Goal: Browse casually: Explore the website without a specific task or goal

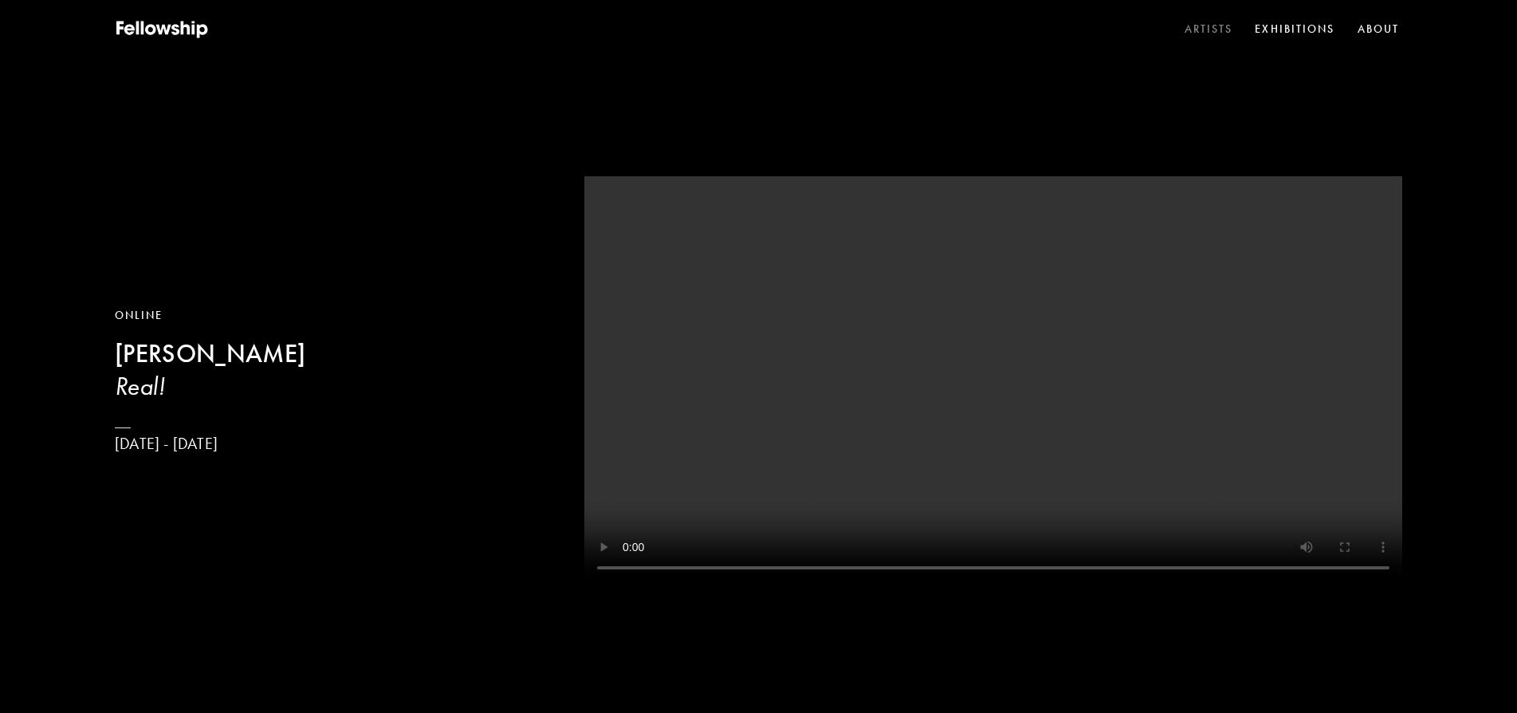
click at [1202, 30] on link "Artists" at bounding box center [1208, 30] width 55 height 24
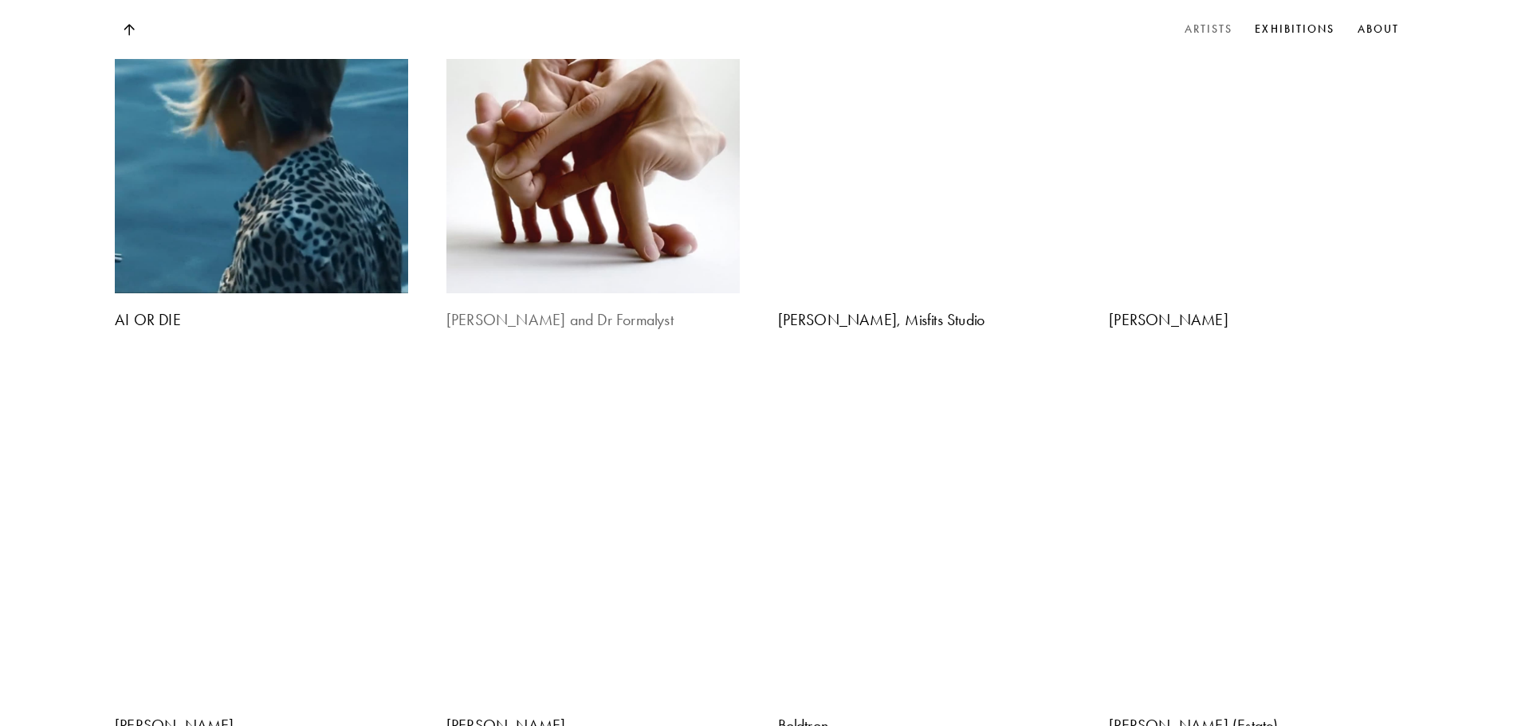
scroll to position [1594, 0]
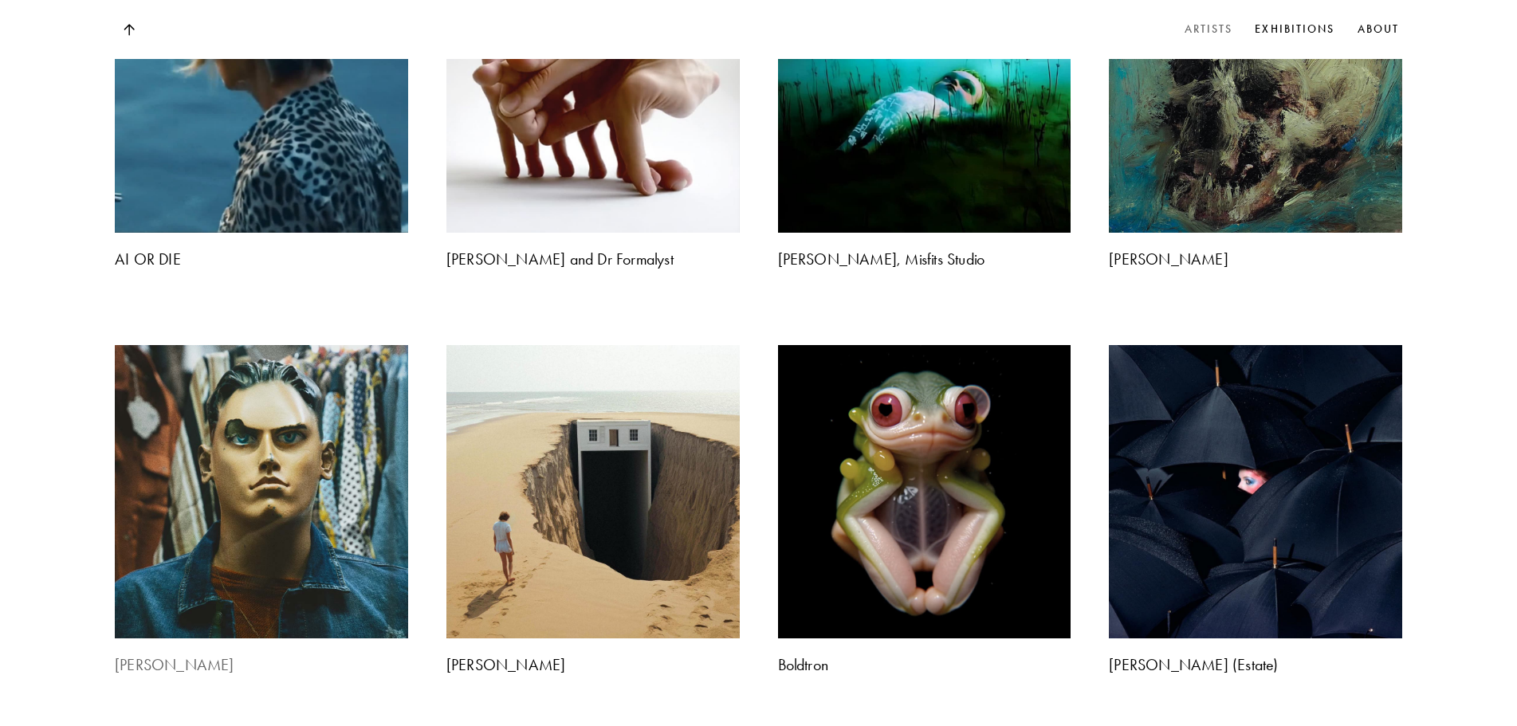
click at [221, 338] on img at bounding box center [262, 492] width 308 height 308
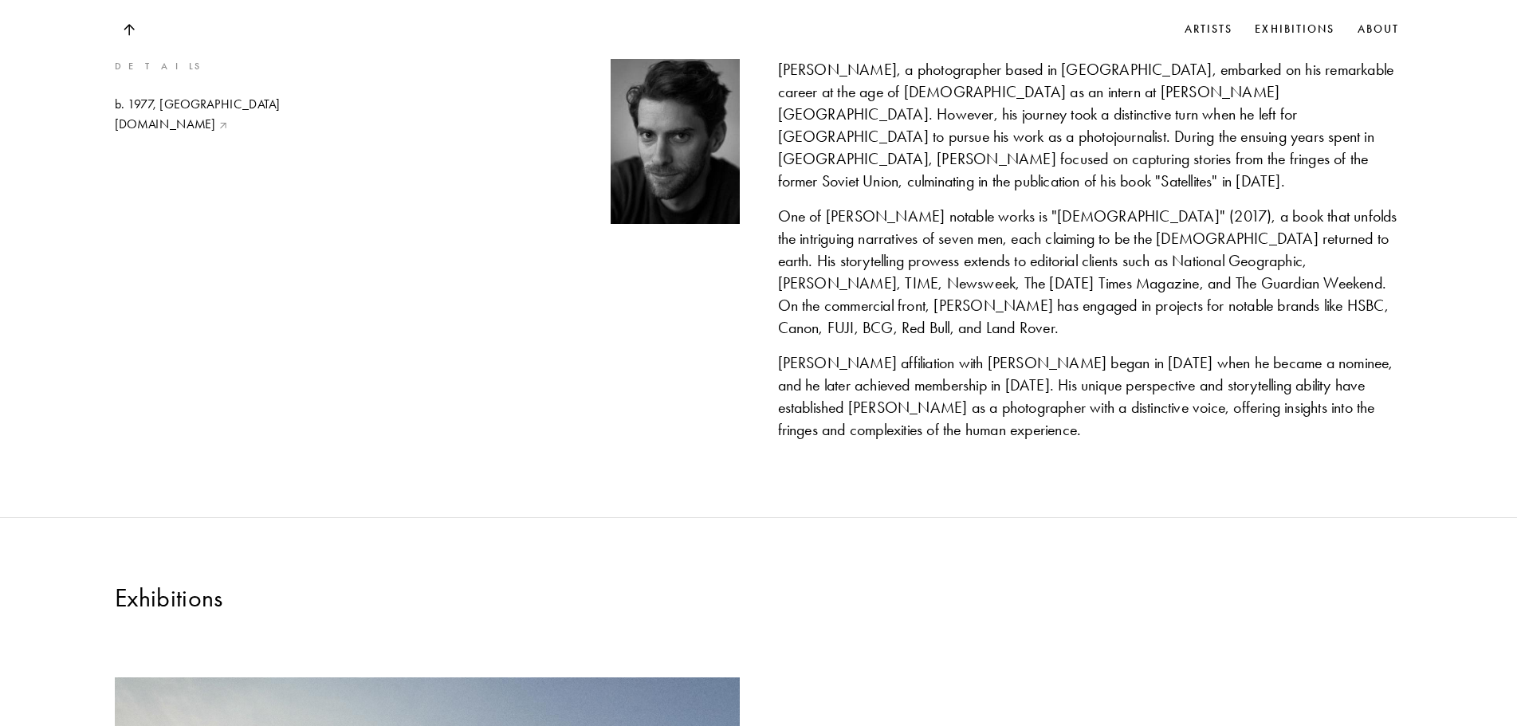
scroll to position [1012, 0]
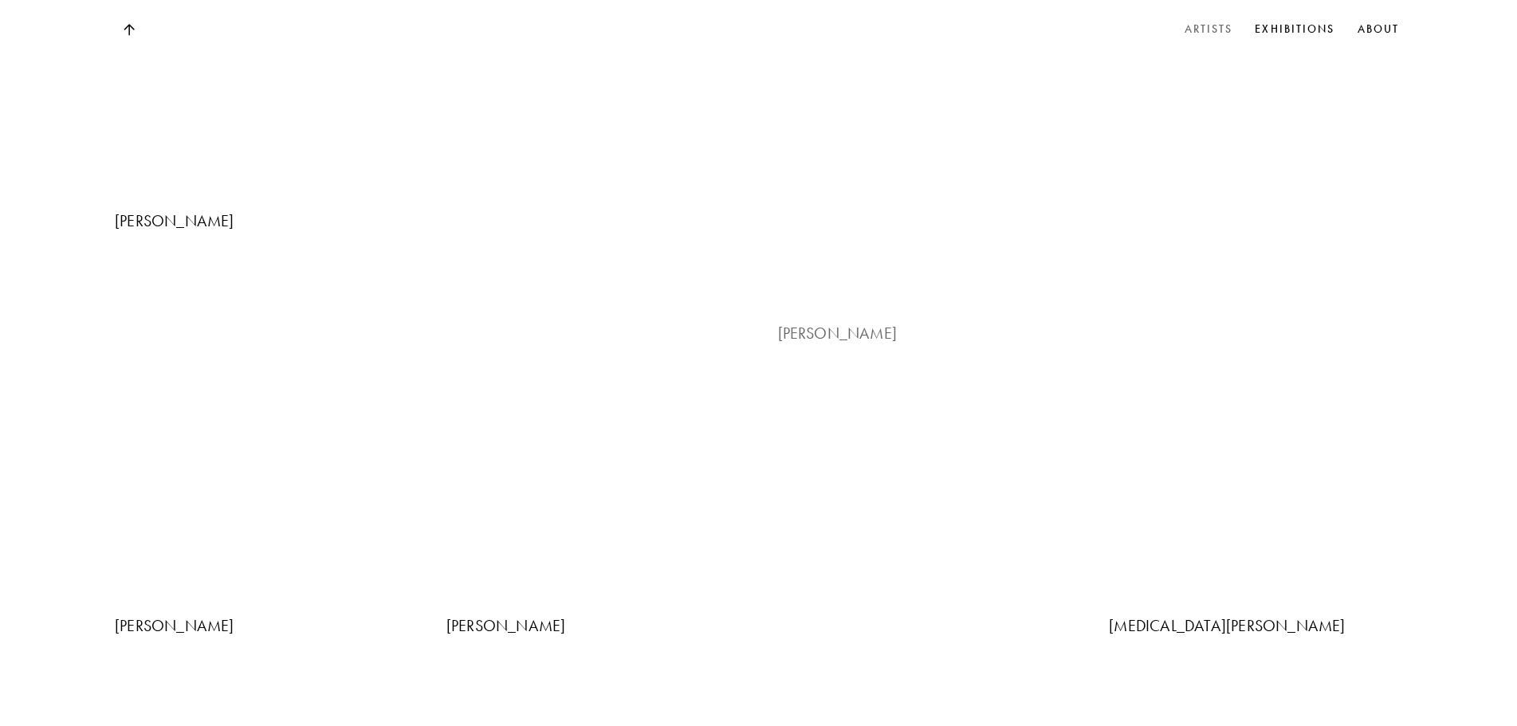
scroll to position [2153, 0]
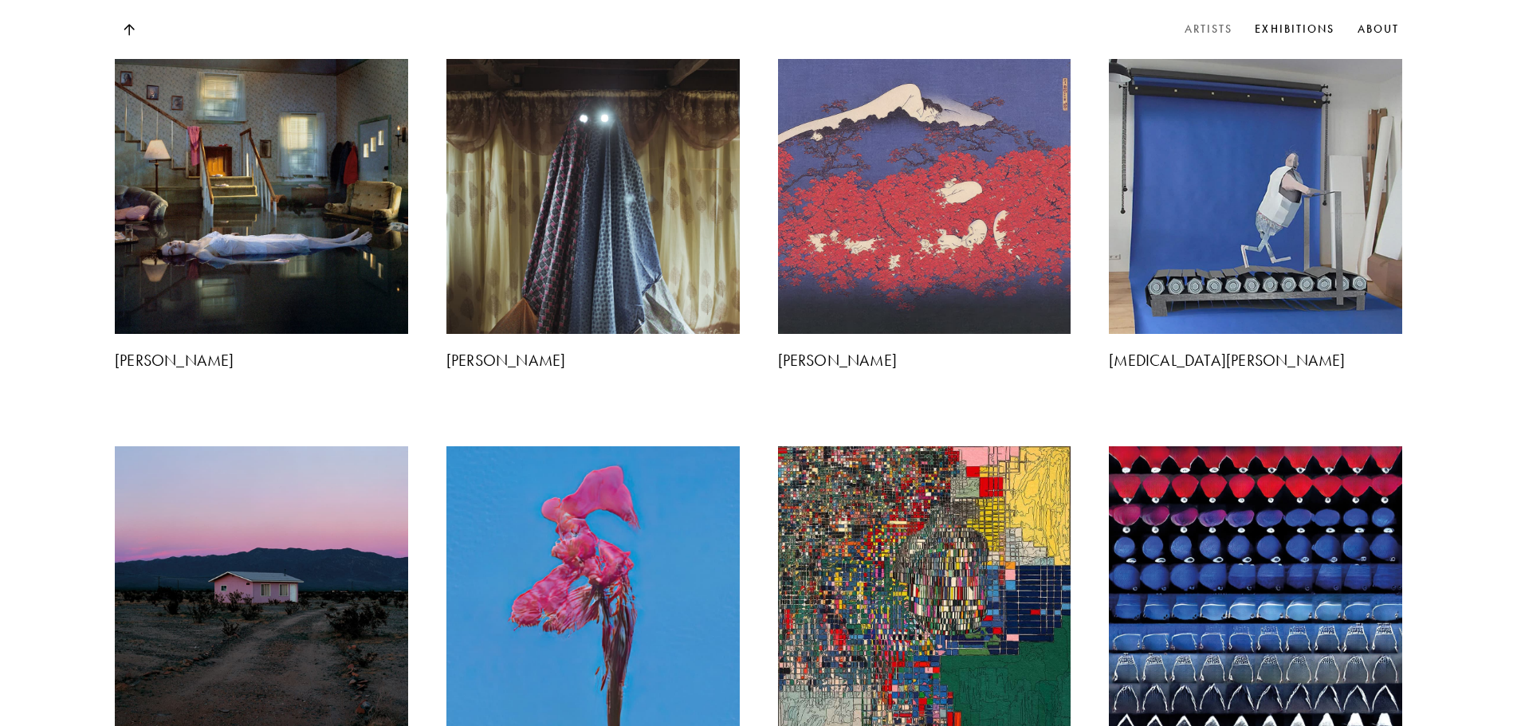
click at [628, 439] on img at bounding box center [593, 593] width 308 height 308
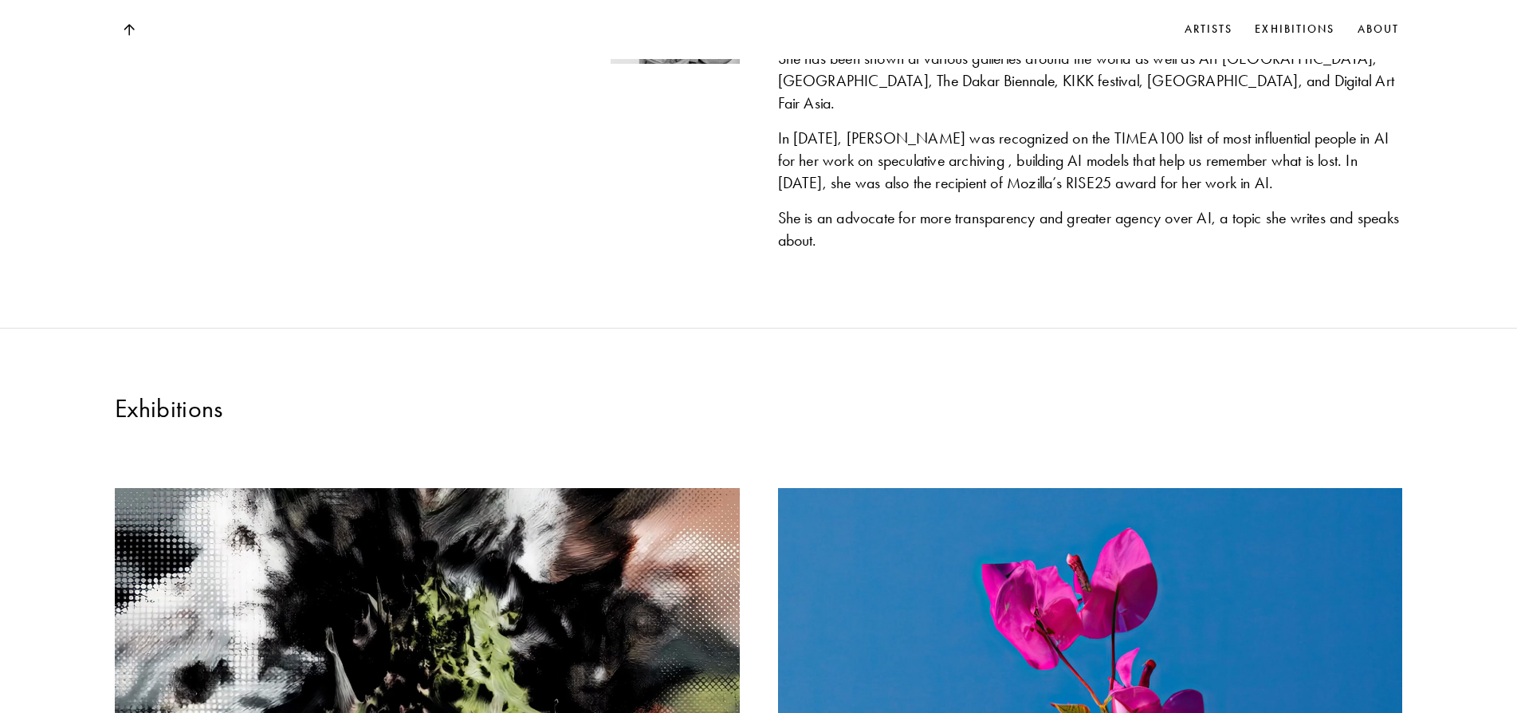
scroll to position [1328, 0]
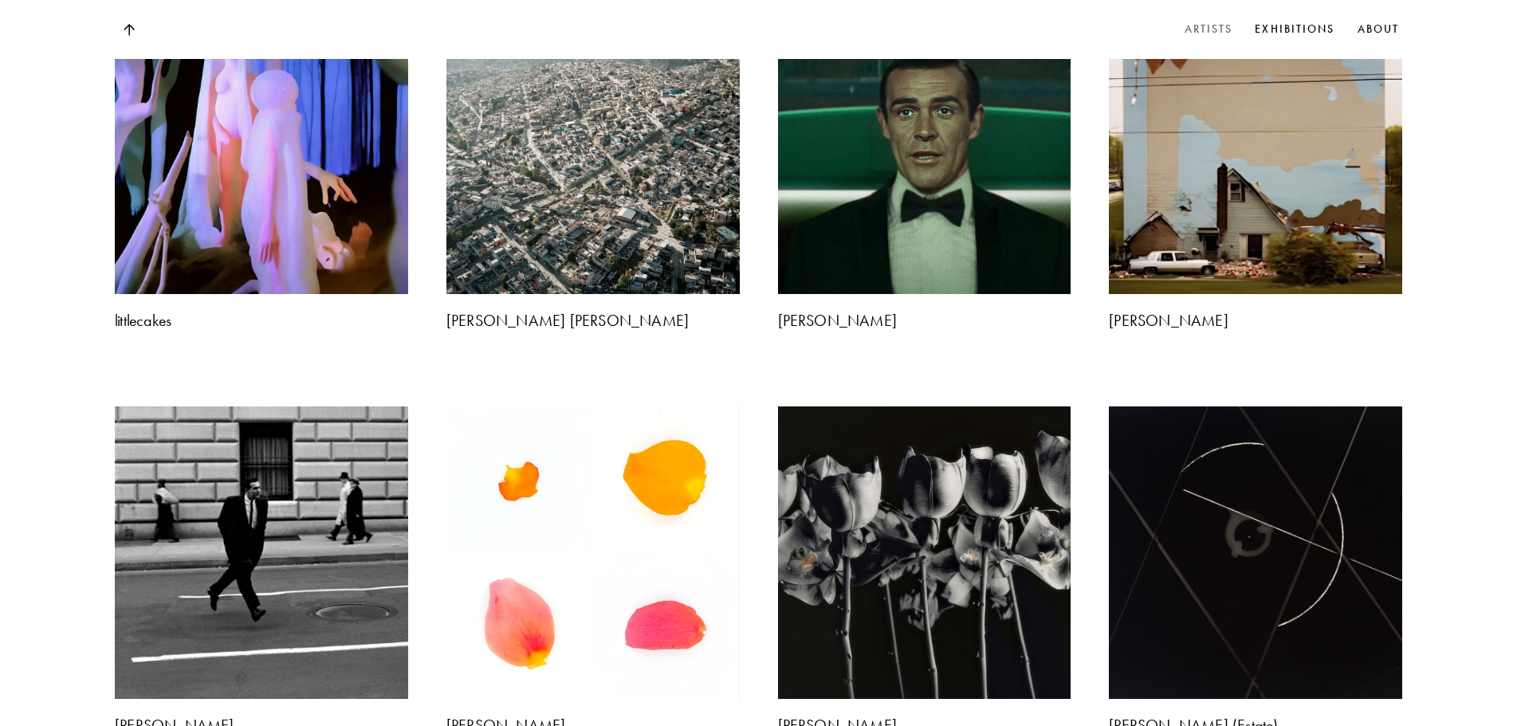
scroll to position [2713, 0]
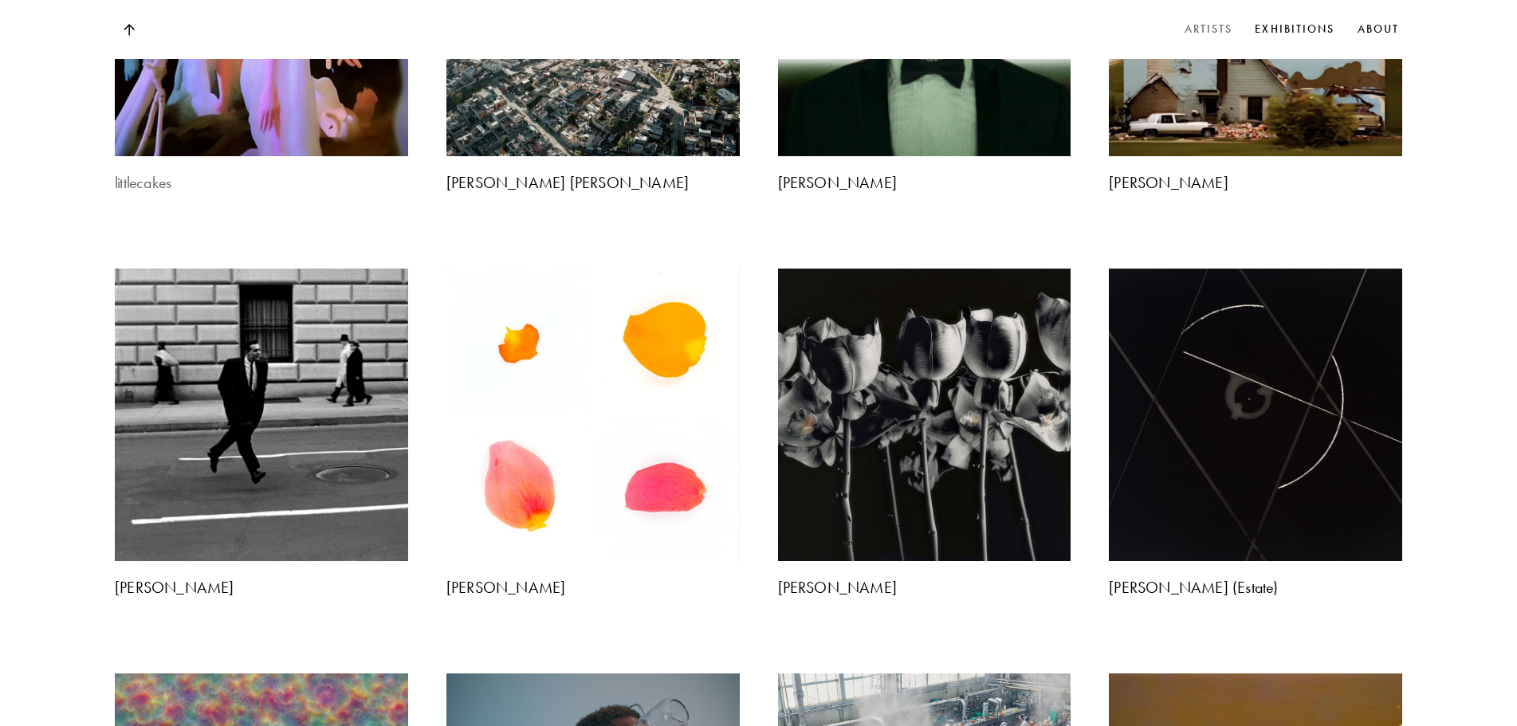
click at [254, 163] on img at bounding box center [262, 10] width 308 height 308
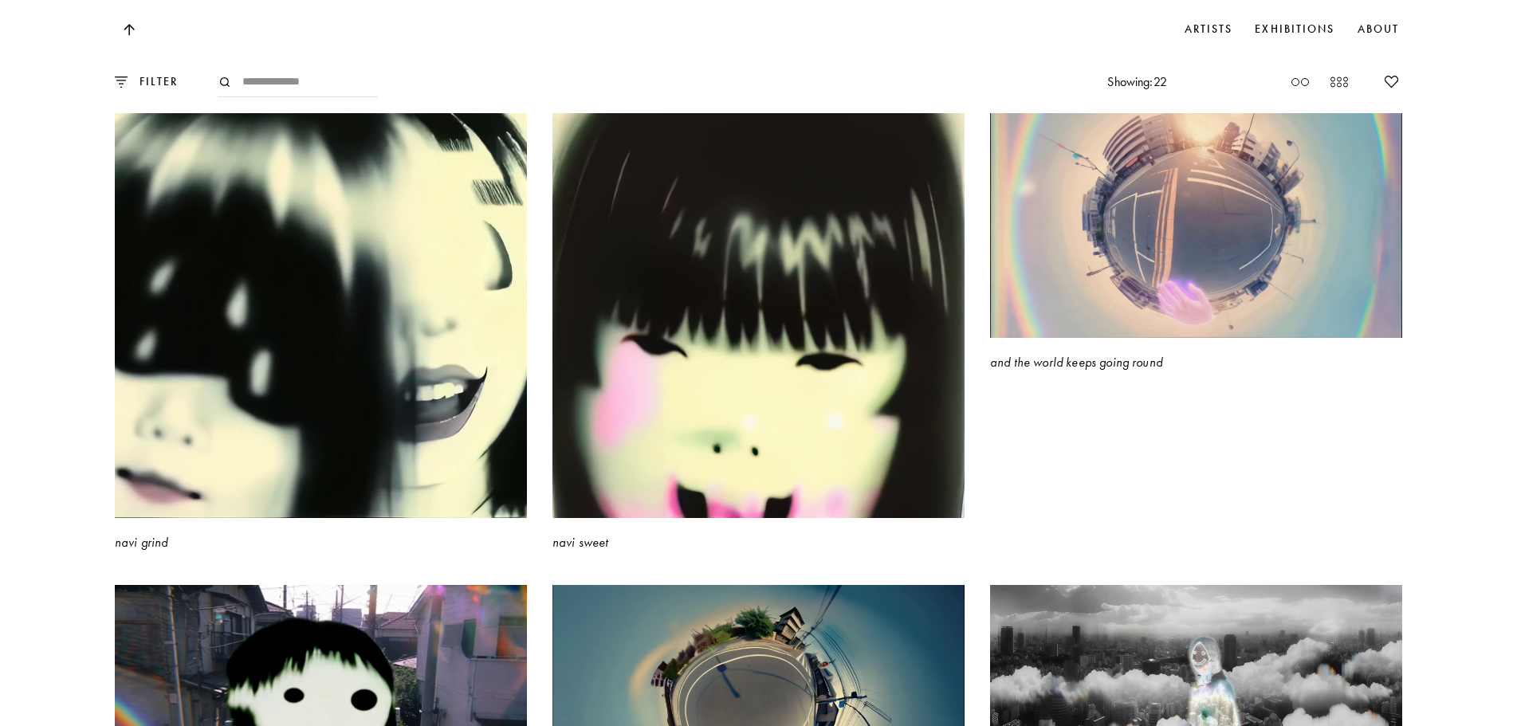
scroll to position [1461, 0]
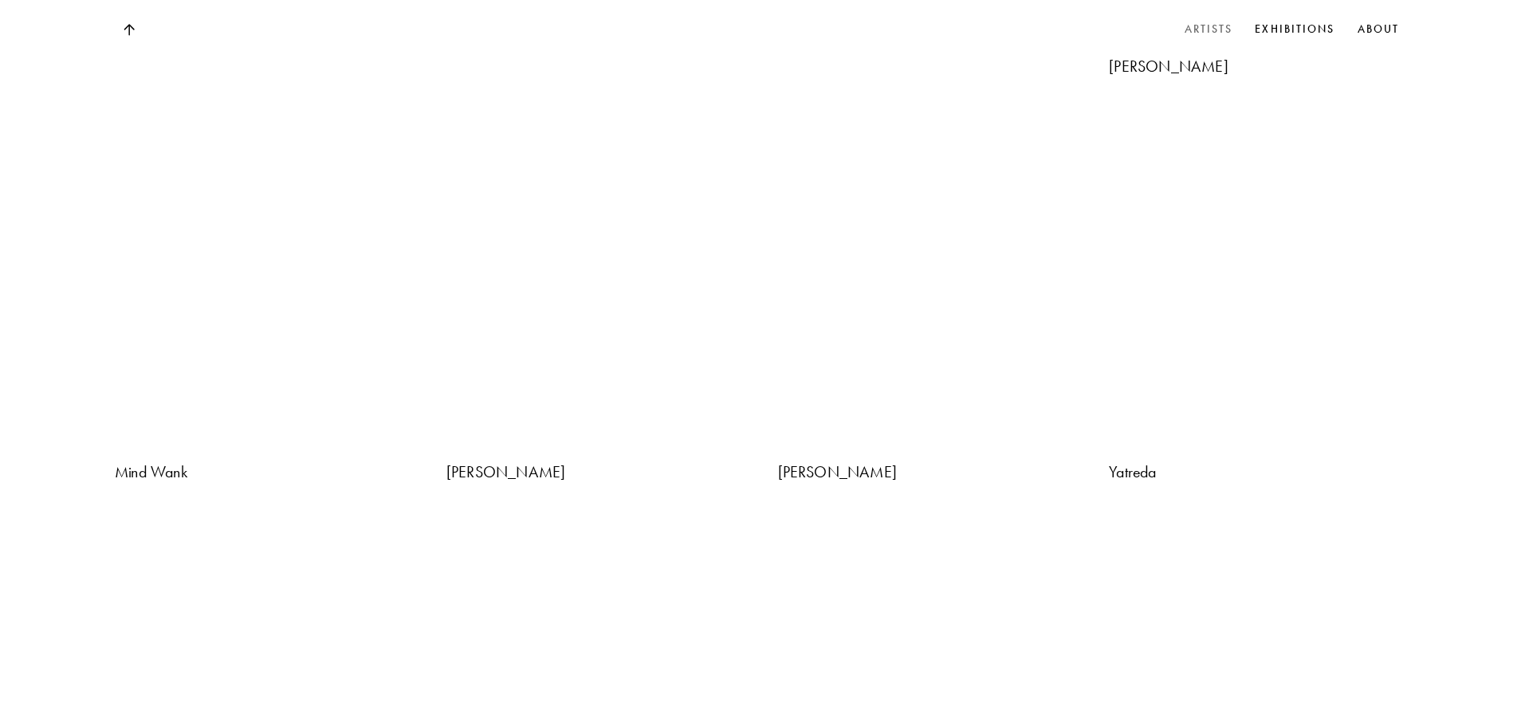
scroll to position [4600, 0]
